Goal: Task Accomplishment & Management: Complete application form

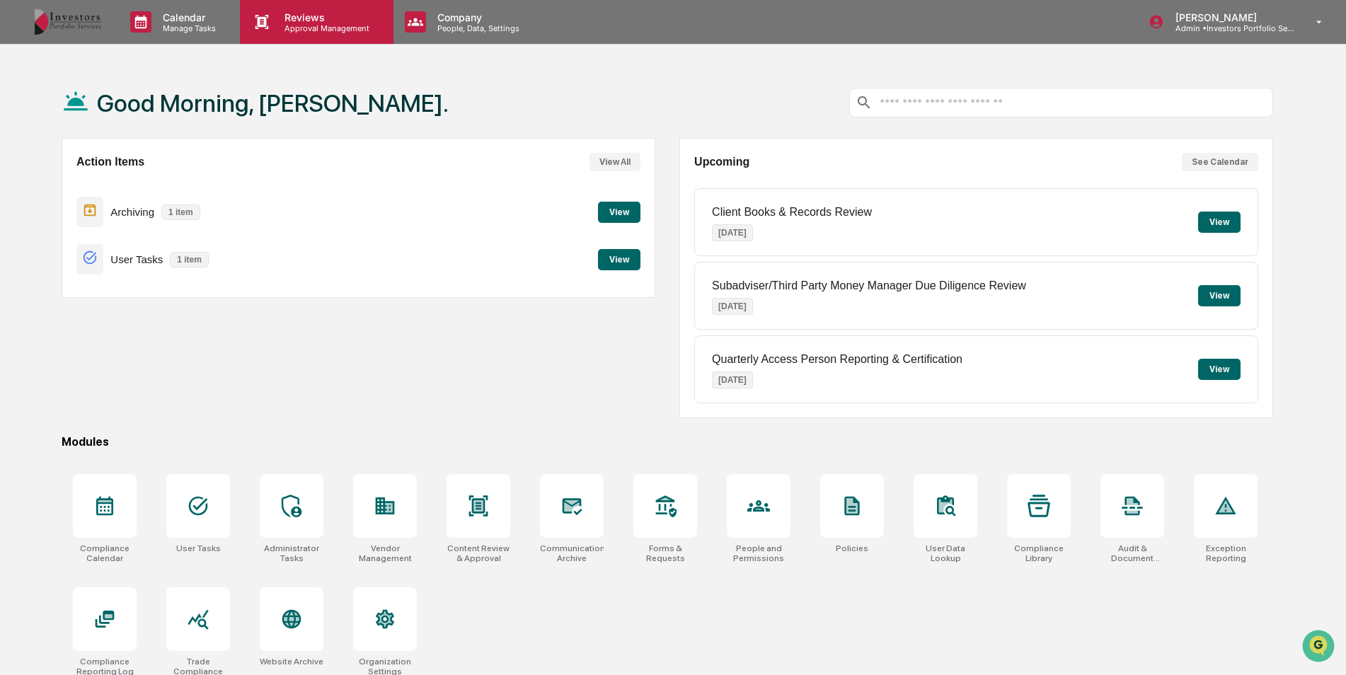
click at [367, 20] on p "Reviews" at bounding box center [324, 17] width 103 height 12
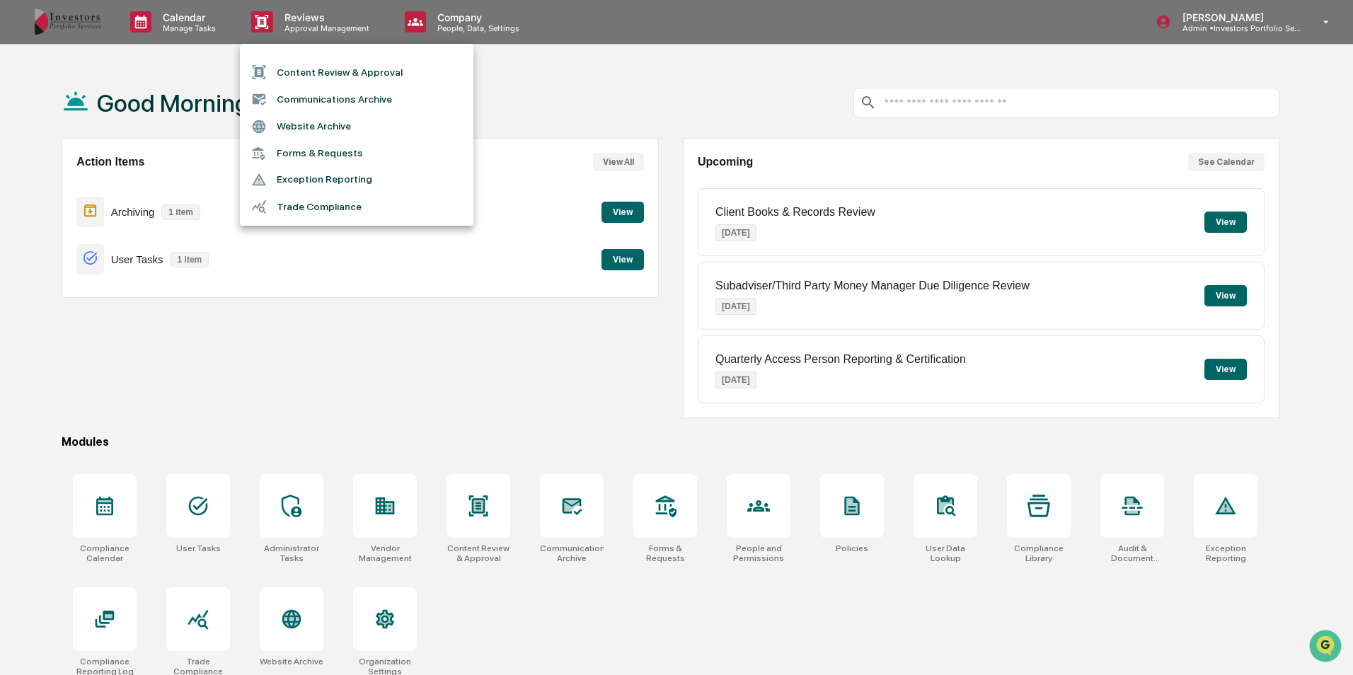
click at [375, 159] on li "Forms & Requests" at bounding box center [357, 153] width 234 height 26
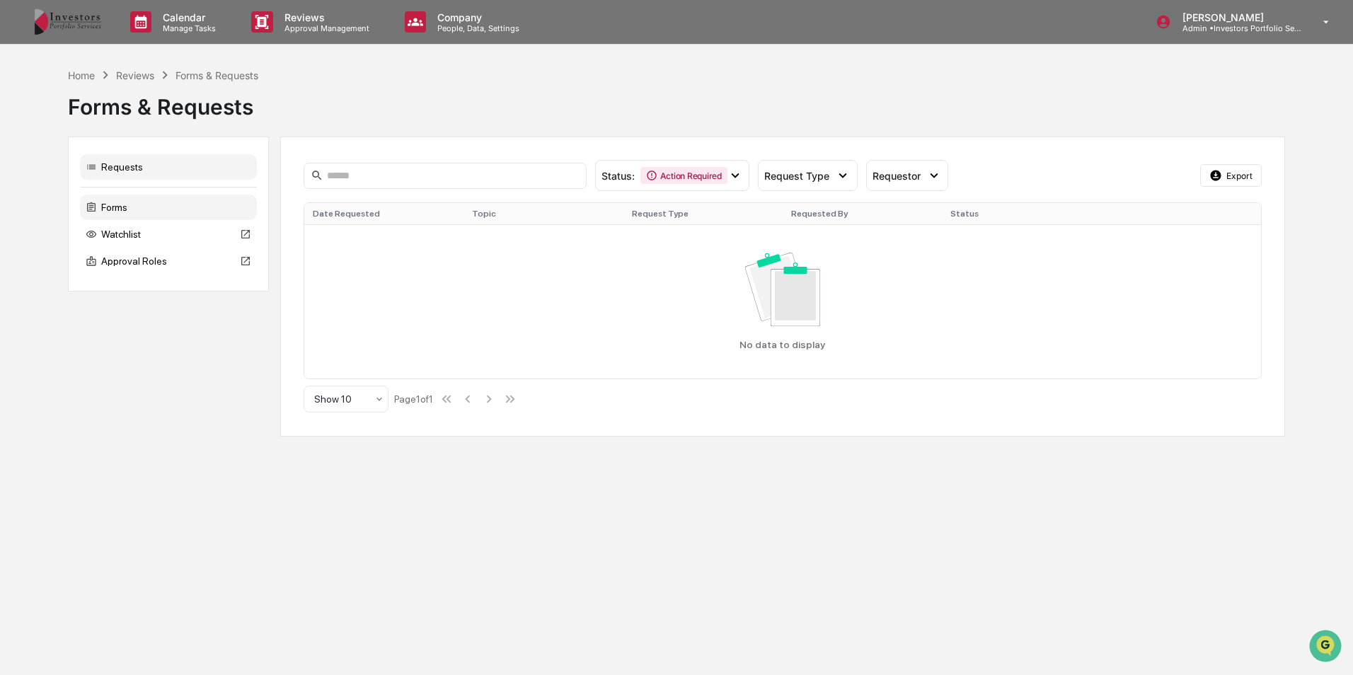
click at [195, 211] on div "Forms" at bounding box center [168, 207] width 177 height 25
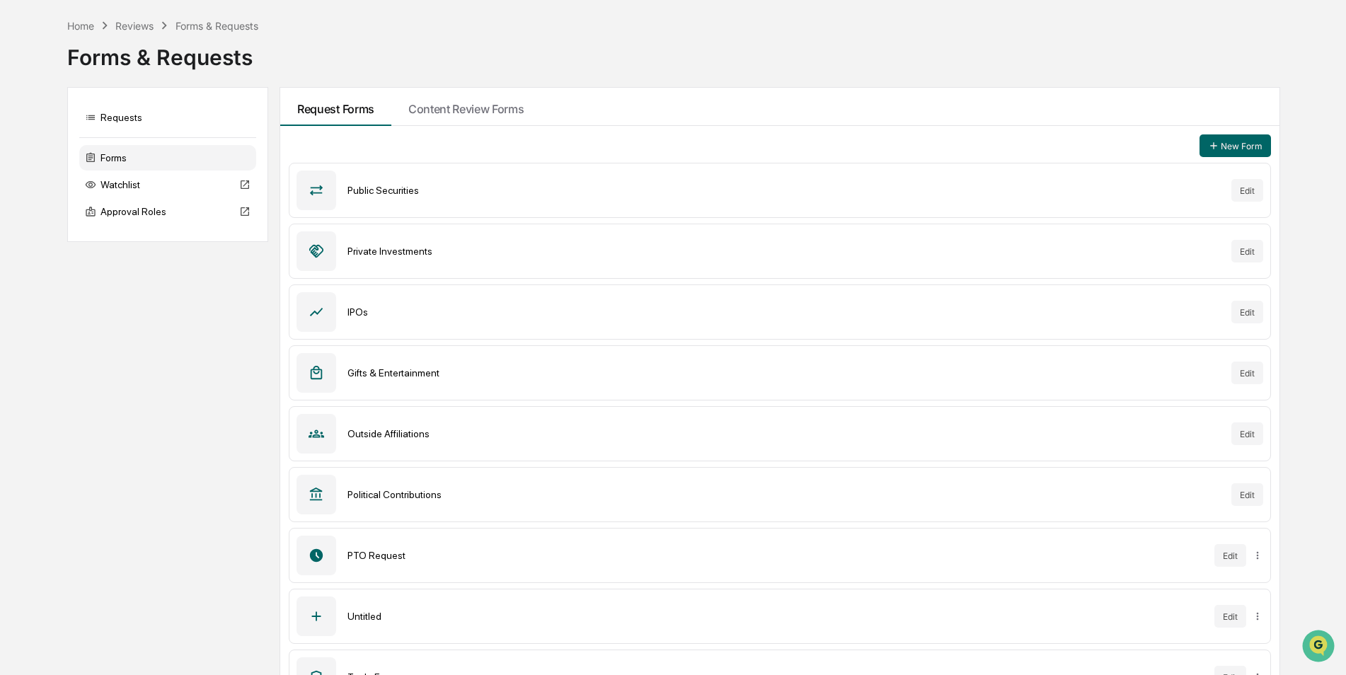
scroll to position [88, 0]
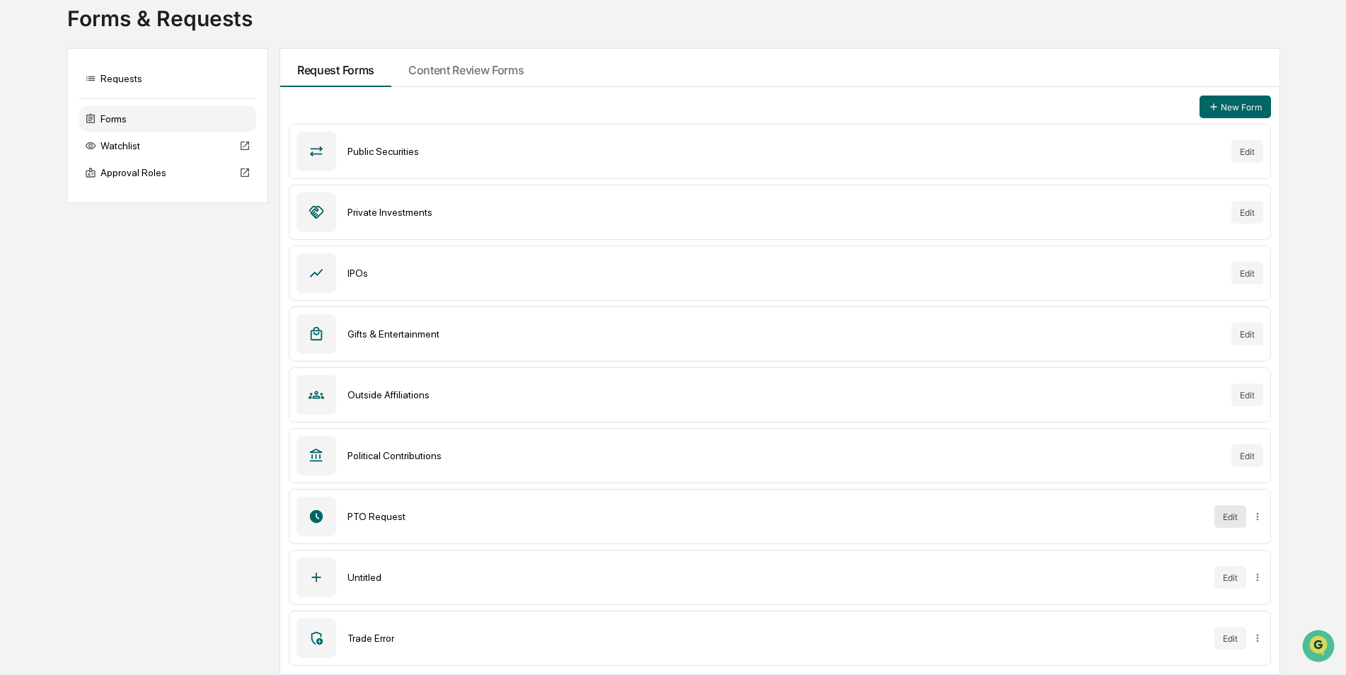
click at [1224, 515] on button "Edit" at bounding box center [1230, 516] width 32 height 23
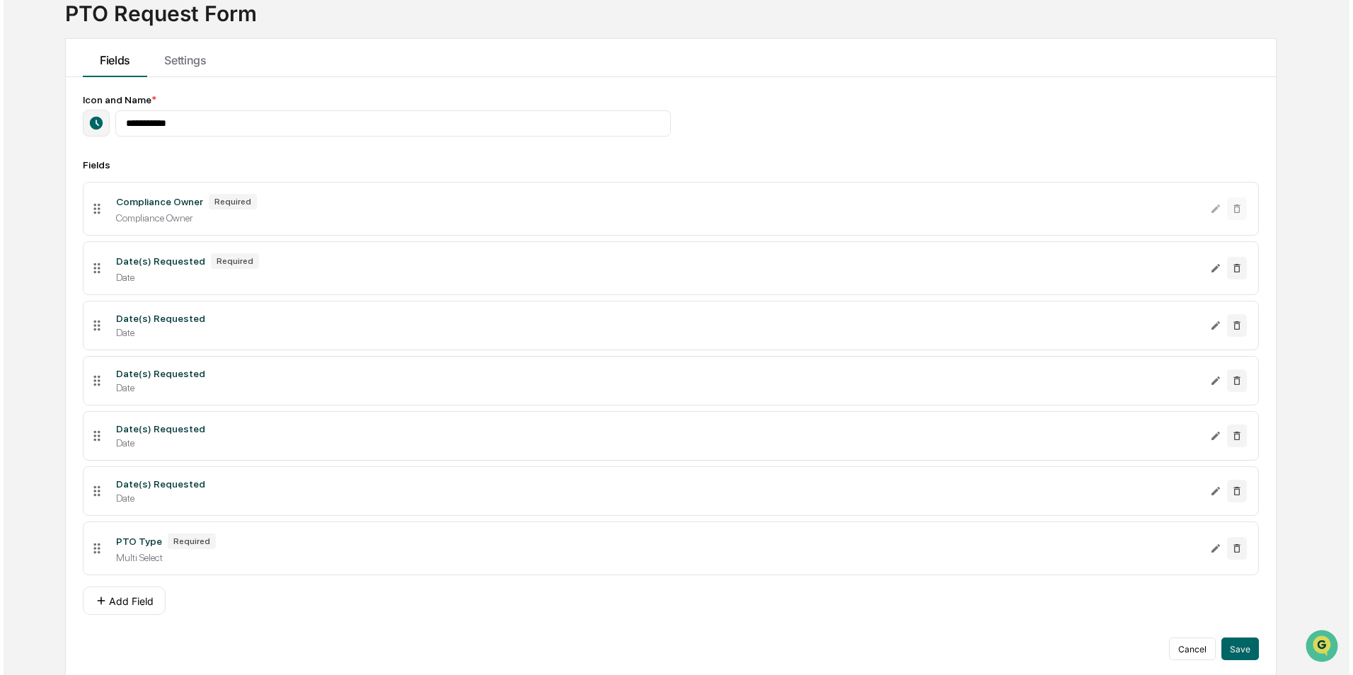
scroll to position [103, 0]
click at [1212, 540] on icon "Edit PTO Type field" at bounding box center [1211, 545] width 11 height 11
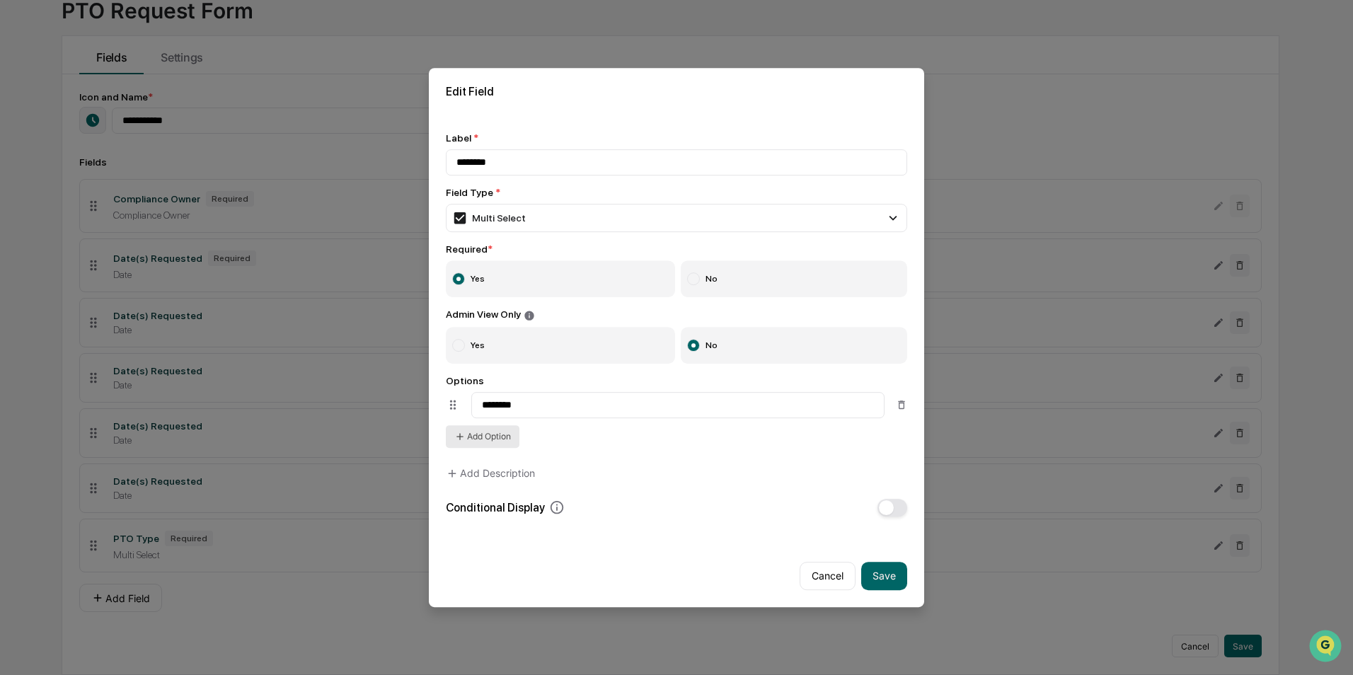
click at [494, 441] on button "Add Option" at bounding box center [483, 436] width 74 height 23
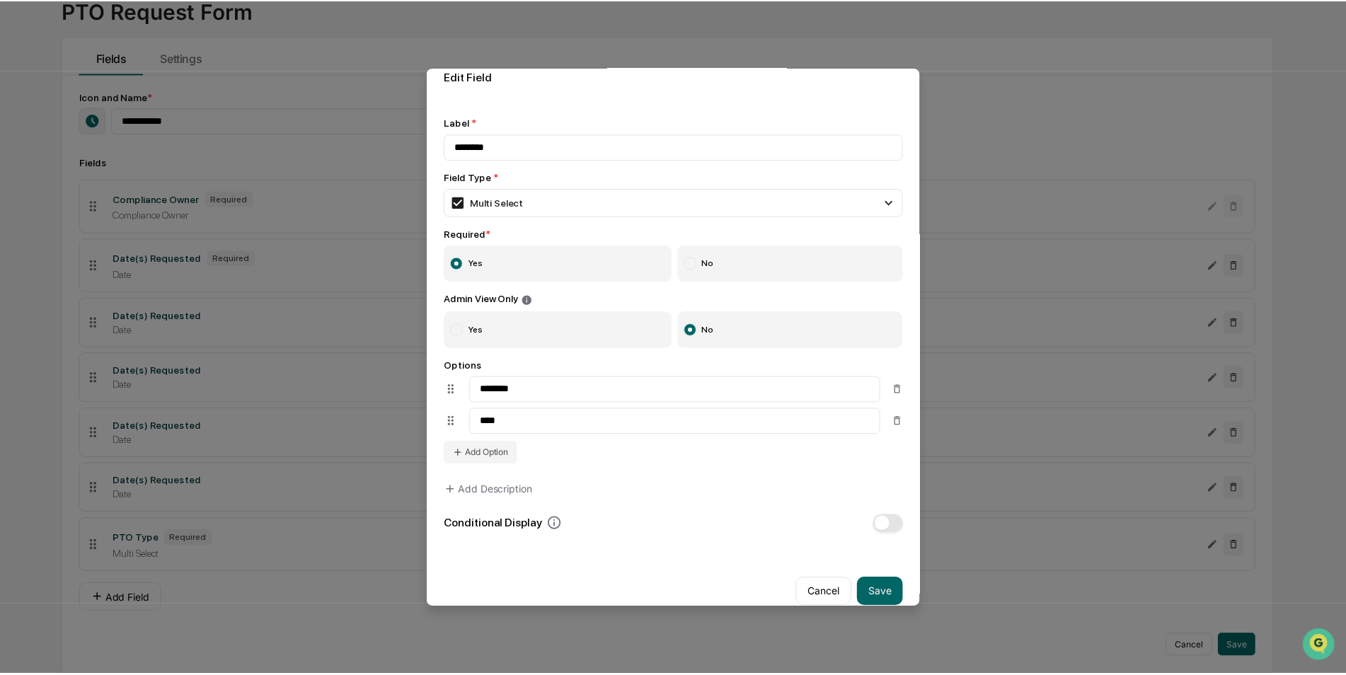
scroll to position [40, 0]
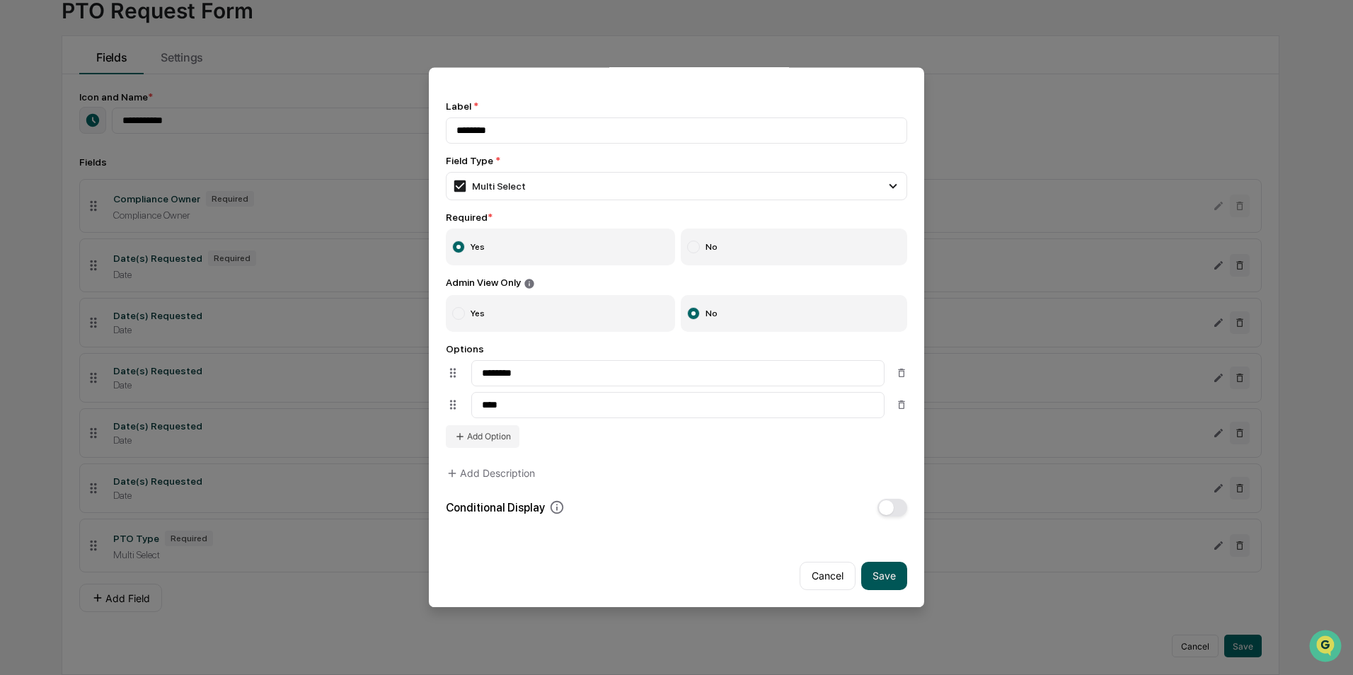
type input "****"
click at [869, 575] on button "Save" at bounding box center [884, 576] width 46 height 28
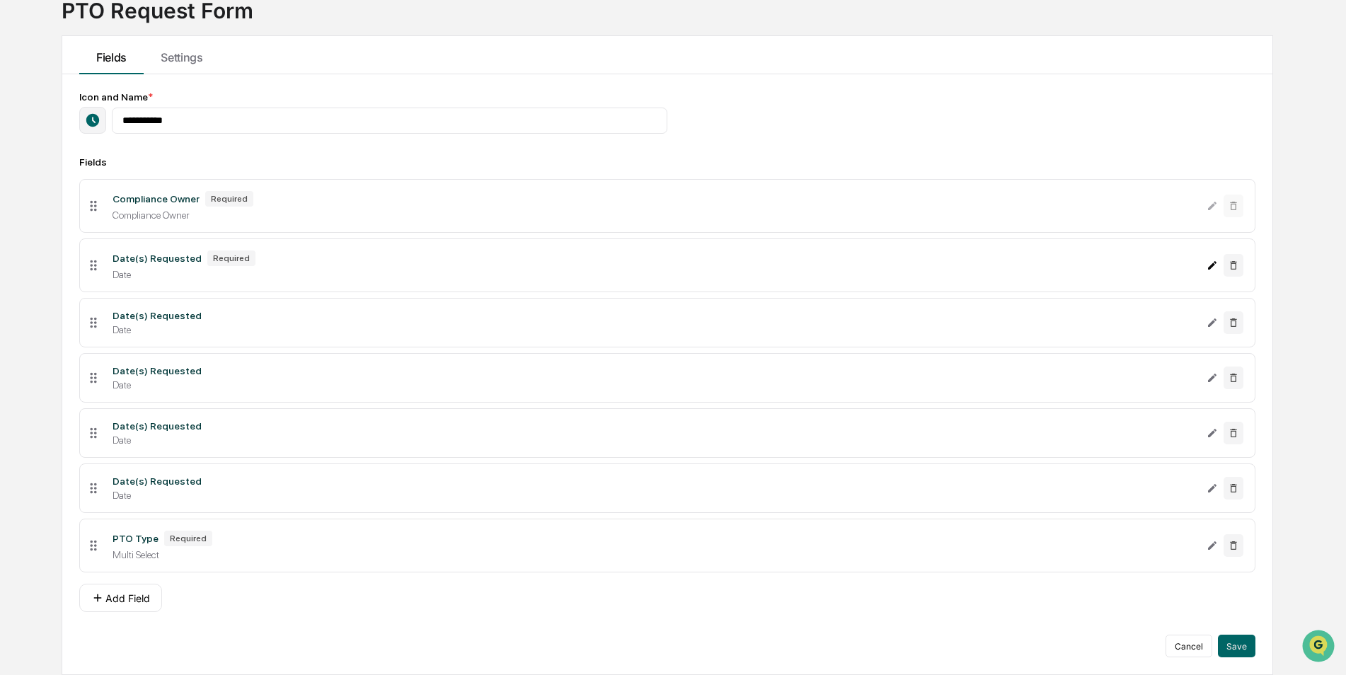
click at [1211, 260] on icon "Edit Date(s) Requested field" at bounding box center [1211, 265] width 11 height 11
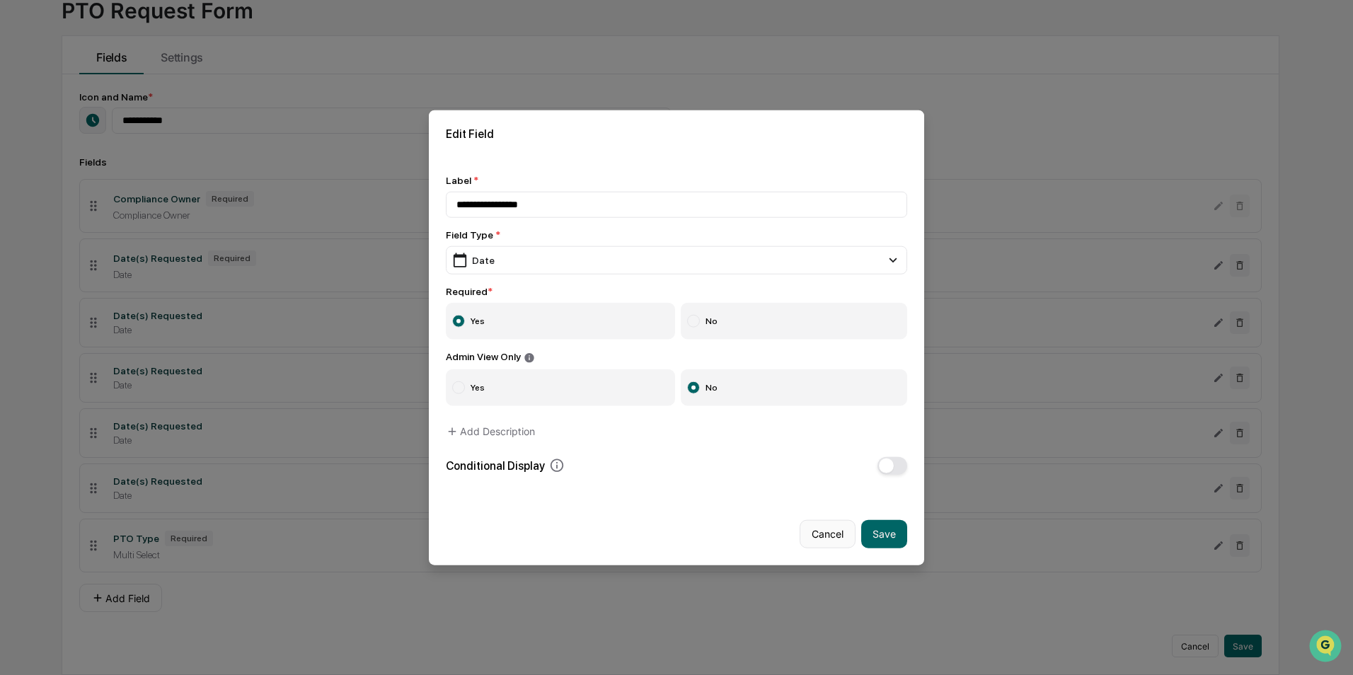
click at [824, 529] on button "Cancel" at bounding box center [828, 533] width 56 height 28
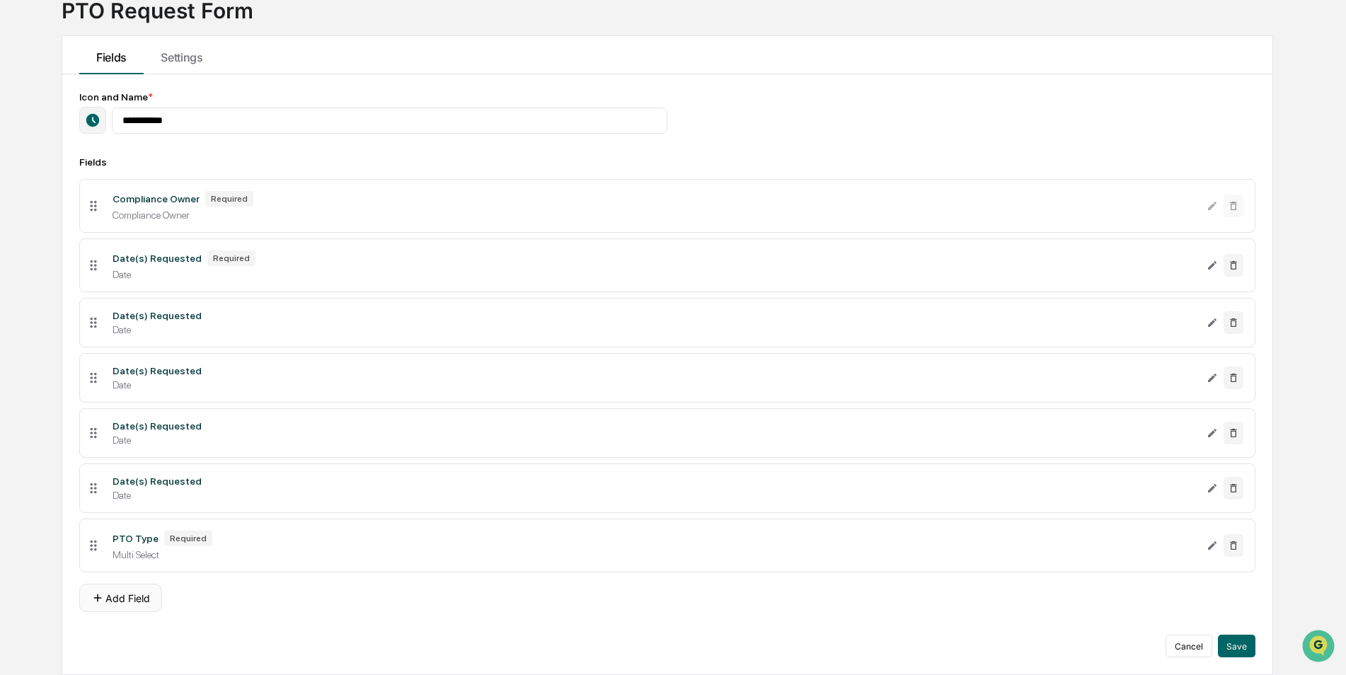
click at [141, 597] on button "Add Field" at bounding box center [120, 598] width 83 height 28
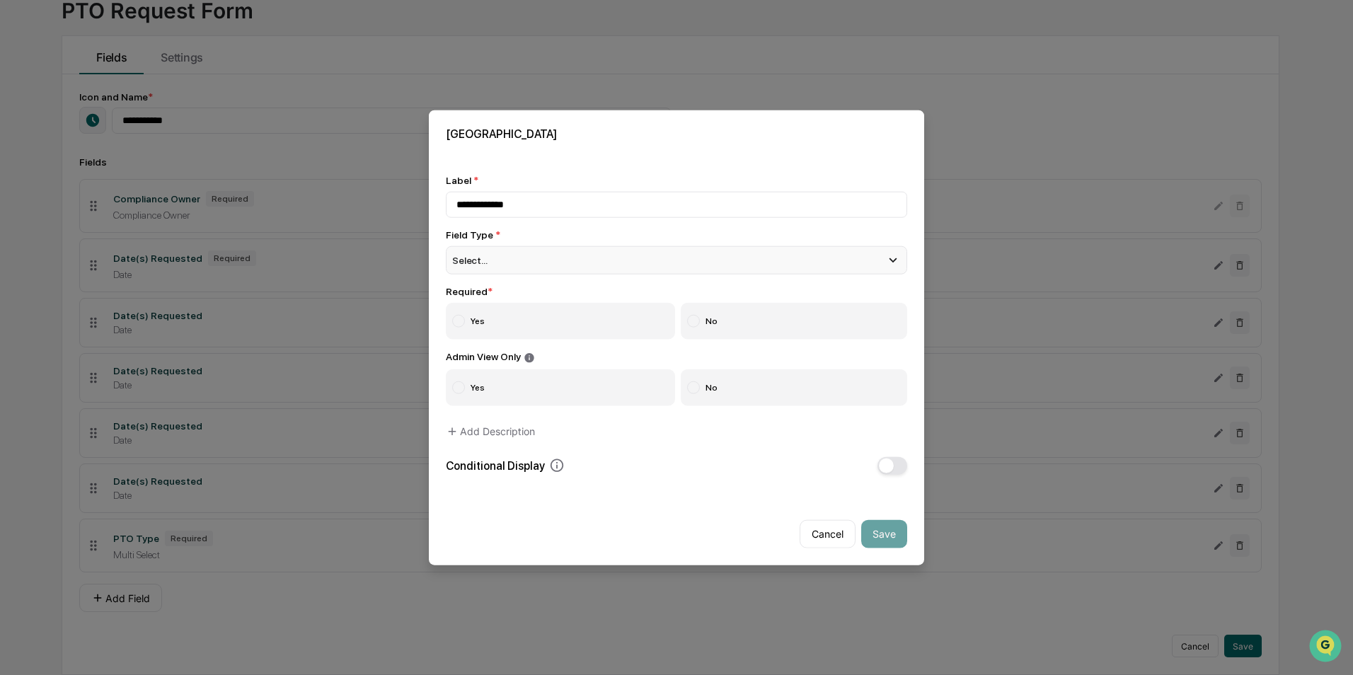
type input "**********"
click at [552, 253] on div "Select..." at bounding box center [676, 260] width 461 height 28
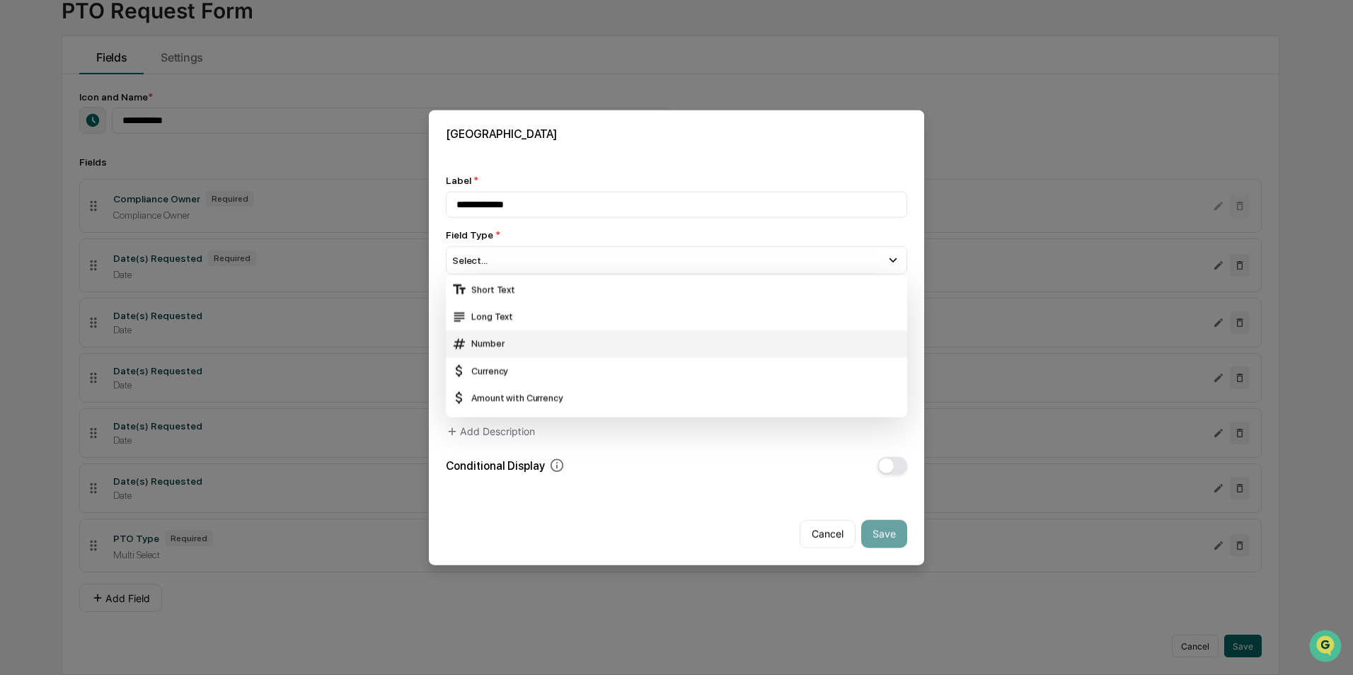
click at [528, 330] on div "Number" at bounding box center [676, 343] width 461 height 27
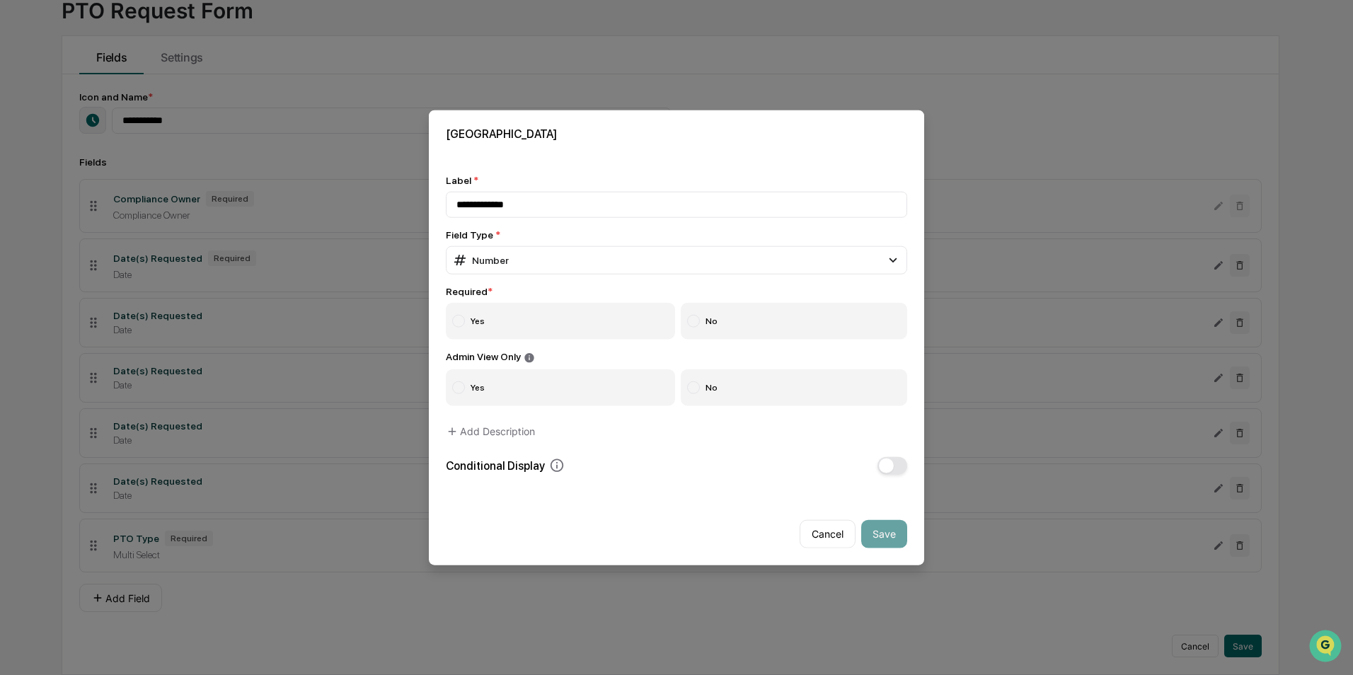
click at [515, 312] on label "Yes" at bounding box center [560, 321] width 229 height 37
click at [696, 381] on label "No" at bounding box center [794, 387] width 227 height 37
click at [877, 526] on button "Save" at bounding box center [884, 533] width 46 height 28
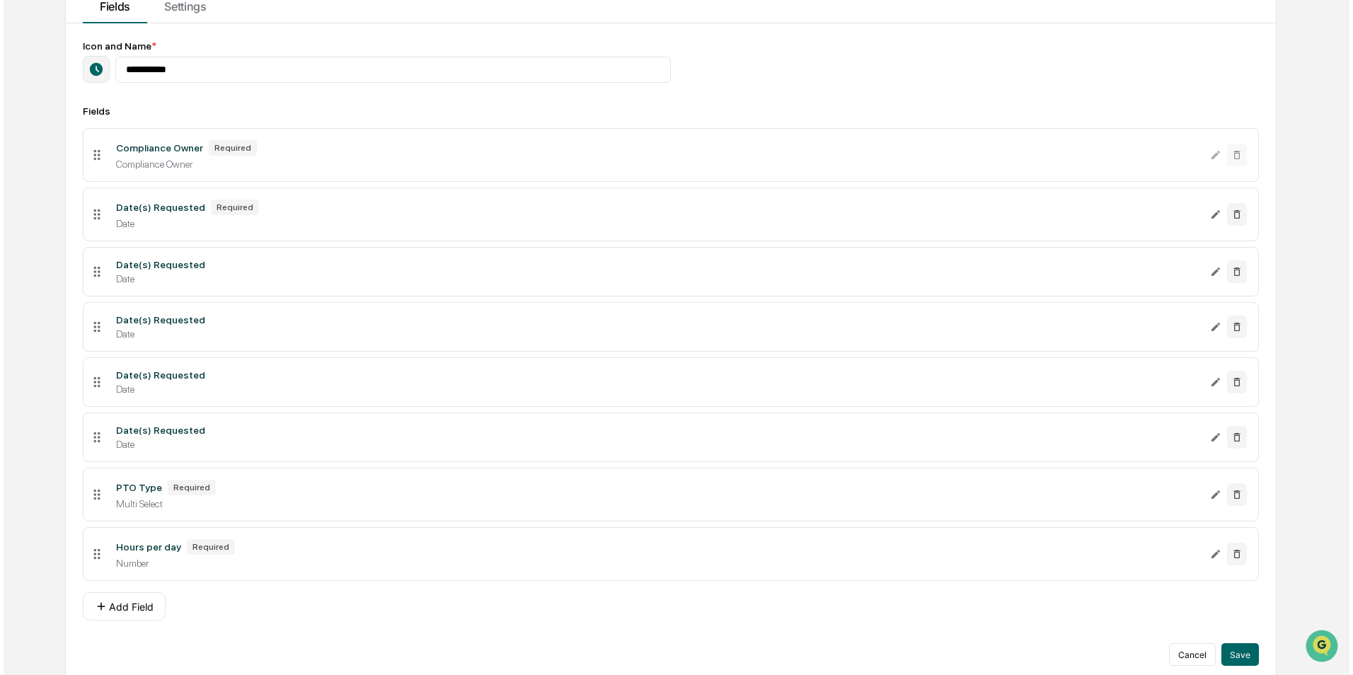
scroll to position [162, 0]
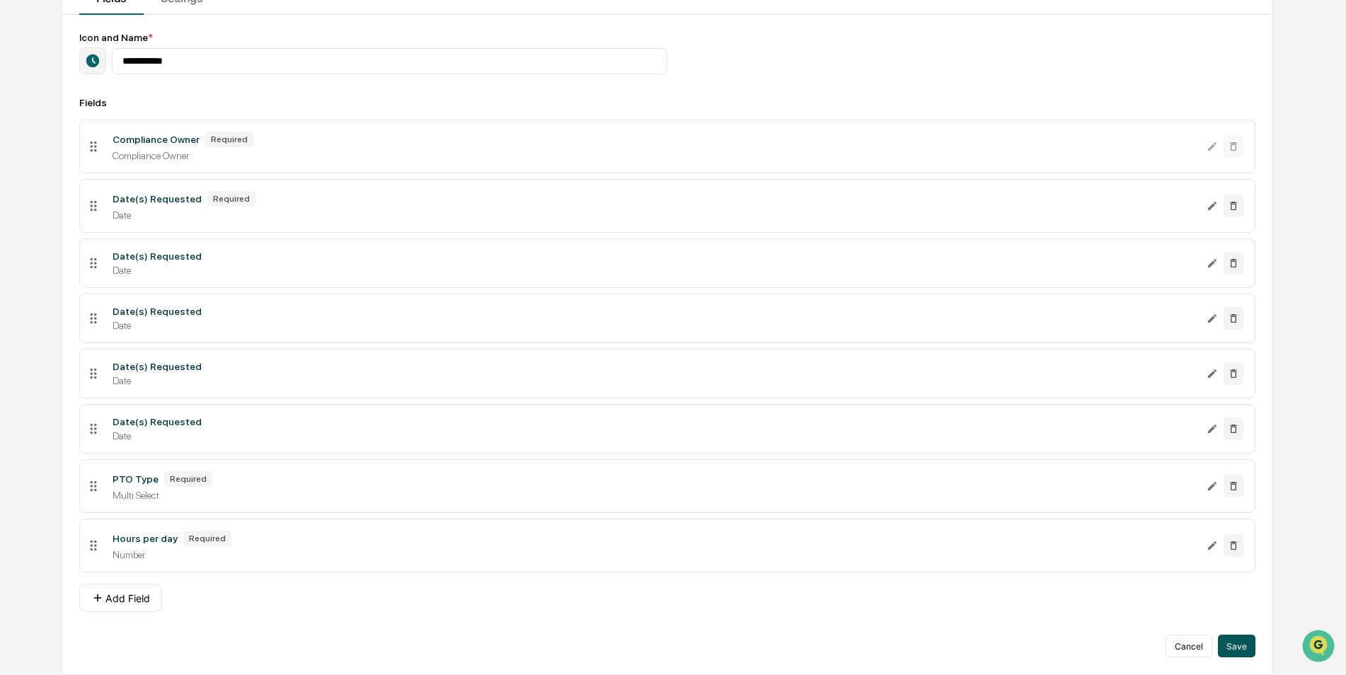
click at [1235, 638] on button "Save" at bounding box center [1237, 646] width 38 height 23
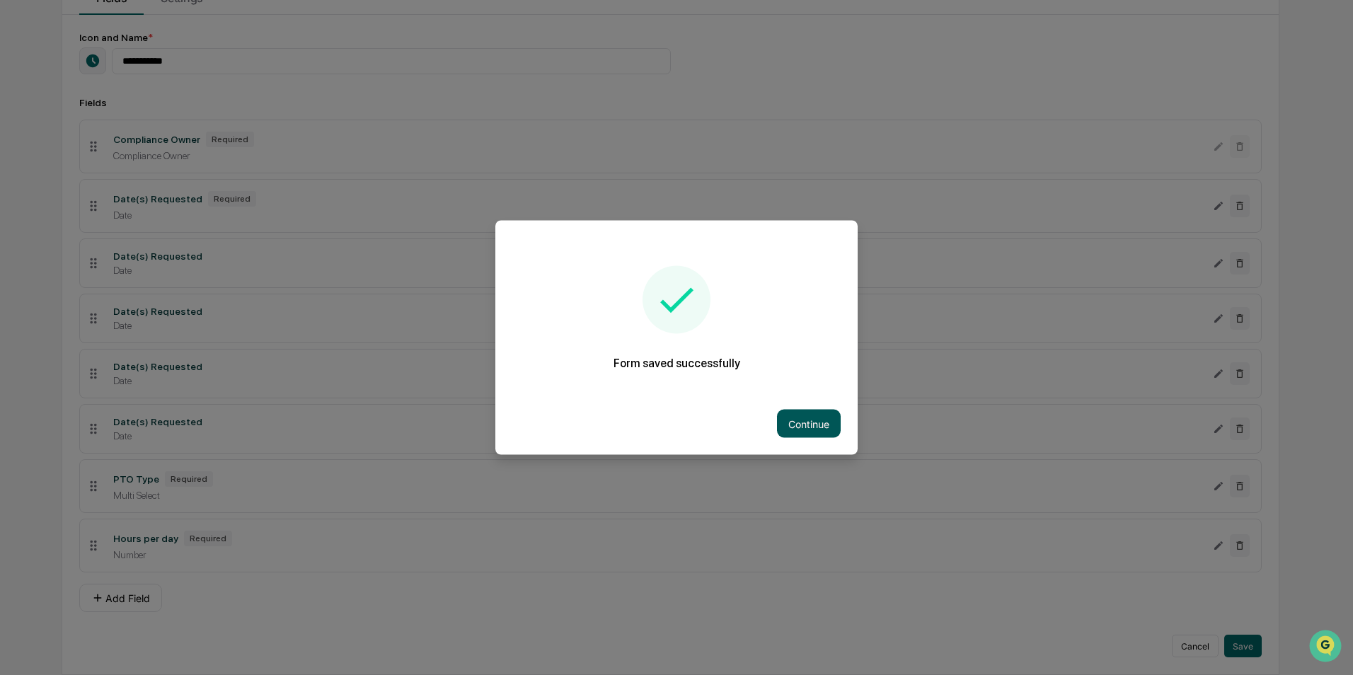
click at [808, 415] on button "Continue" at bounding box center [809, 424] width 64 height 28
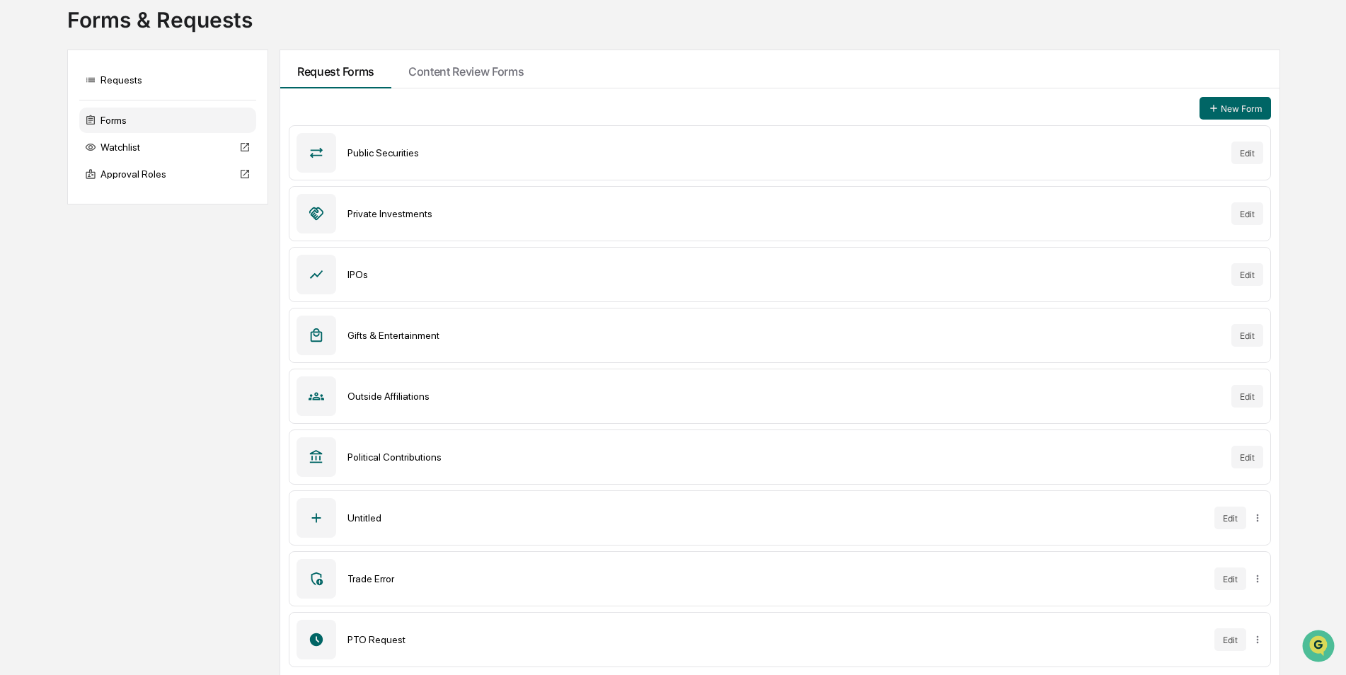
scroll to position [88, 0]
drag, startPoint x: 380, startPoint y: 635, endPoint x: 376, endPoint y: 643, distance: 7.9
click at [380, 644] on div "PTO Request" at bounding box center [774, 638] width 855 height 11
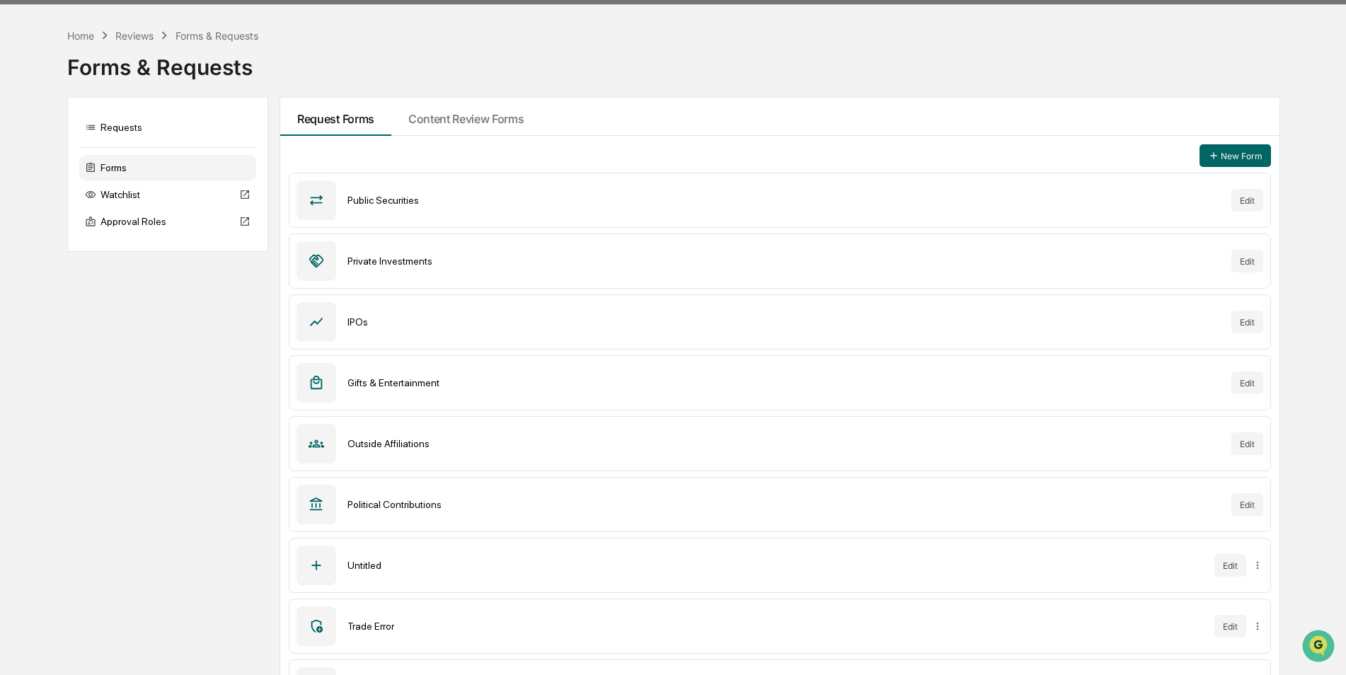
scroll to position [0, 0]
